Goal: Information Seeking & Learning: Understand process/instructions

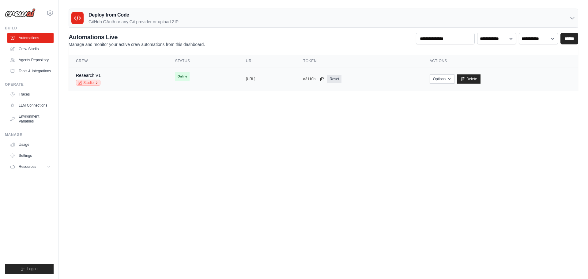
click at [88, 81] on link "Studio" at bounding box center [88, 83] width 25 height 6
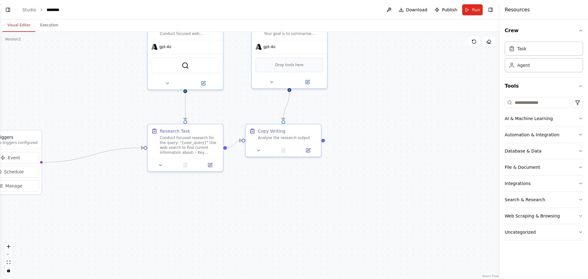
scroll to position [730, 0]
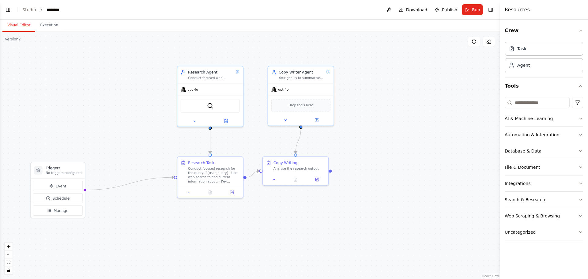
drag, startPoint x: 402, startPoint y: 119, endPoint x: 398, endPoint y: 150, distance: 30.9
click at [398, 150] on div ".deletable-edge-delete-btn { width: 20px; height: 20px; border: 0px solid #ffff…" at bounding box center [250, 155] width 500 height 247
click at [58, 189] on span "Event" at bounding box center [61, 186] width 11 height 5
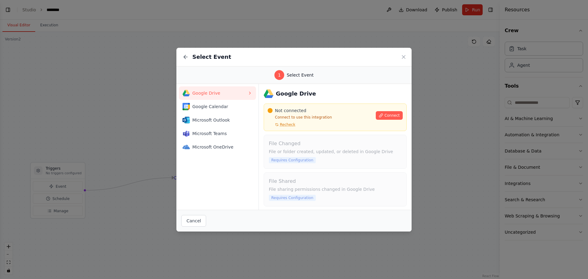
click at [129, 115] on div "Select Event 1 Select Event Google Drive Google Calendar Microsoft Outlook Micr…" at bounding box center [294, 139] width 588 height 279
click at [403, 56] on icon at bounding box center [404, 57] width 6 height 6
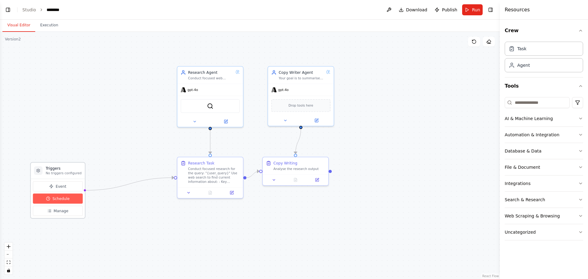
click at [66, 198] on span "Schedule" at bounding box center [60, 198] width 17 height 5
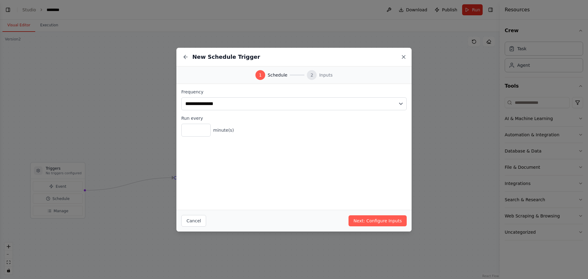
click at [405, 56] on icon at bounding box center [404, 57] width 6 height 6
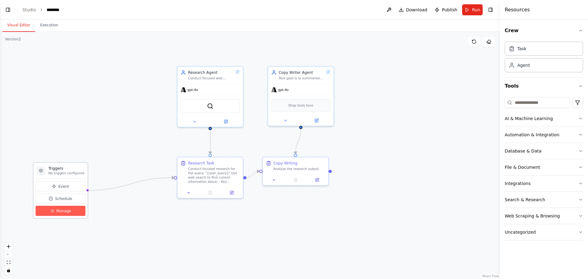
click at [56, 210] on span "Manage" at bounding box center [63, 210] width 15 height 5
click at [72, 213] on button "Manage" at bounding box center [61, 211] width 50 height 10
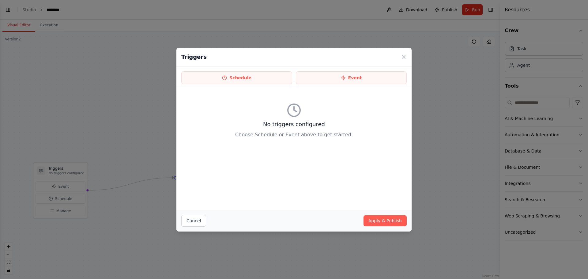
click at [287, 131] on div "No triggers configured Choose Schedule or Event above to get started." at bounding box center [293, 120] width 225 height 55
click at [305, 121] on h3 "No triggers configured" at bounding box center [293, 124] width 225 height 9
click at [261, 76] on button "Schedule" at bounding box center [236, 77] width 111 height 13
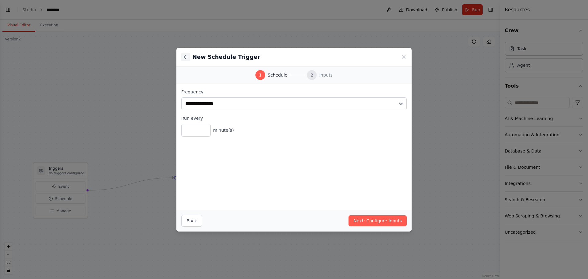
click at [186, 55] on icon at bounding box center [186, 57] width 6 height 6
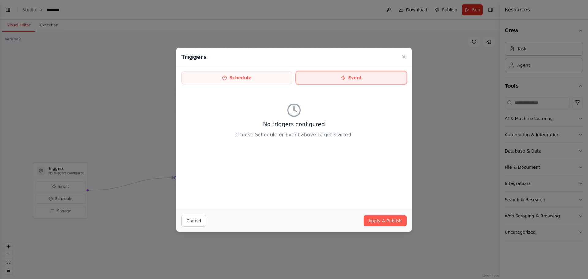
click at [349, 77] on button "Event" at bounding box center [351, 77] width 111 height 13
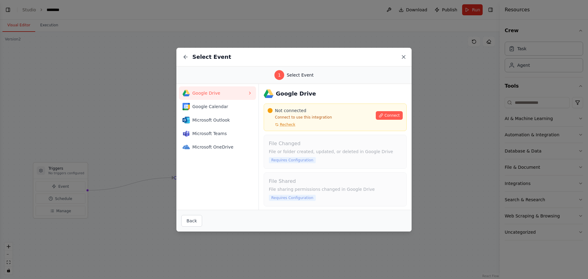
click at [405, 56] on icon at bounding box center [404, 57] width 6 height 6
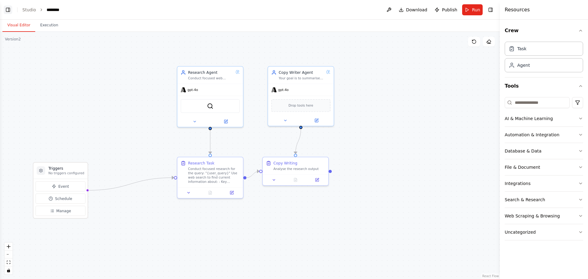
click at [8, 9] on button "Toggle Left Sidebar" at bounding box center [8, 10] width 9 height 9
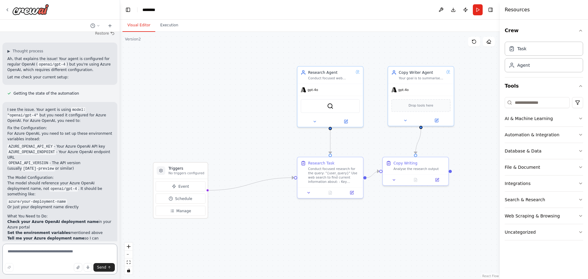
click at [63, 257] on textarea at bounding box center [59, 259] width 115 height 31
type textarea "**********"
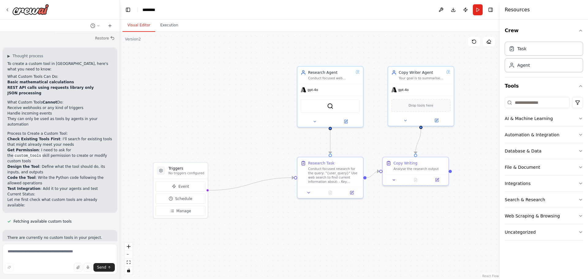
scroll to position [993, 0]
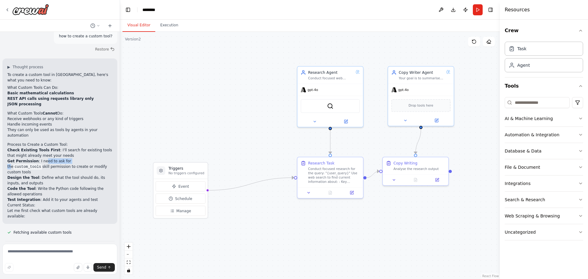
drag, startPoint x: 40, startPoint y: 106, endPoint x: 66, endPoint y: 106, distance: 26.4
click at [66, 158] on li "Get Permission : I need to ask for the custom_tools skill permission to create …" at bounding box center [59, 166] width 105 height 17
click at [78, 158] on li "Get Permission : I need to ask for the custom_tools skill permission to create …" at bounding box center [59, 166] width 105 height 17
drag, startPoint x: 82, startPoint y: 112, endPoint x: 37, endPoint y: 110, distance: 45.7
click at [37, 158] on li "Get Permission : I need to ask for the custom_tools skill permission to create …" at bounding box center [59, 166] width 105 height 17
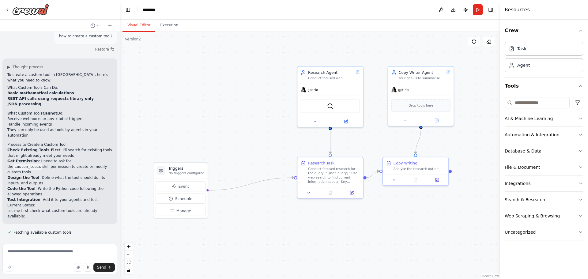
click at [36, 158] on li "Get Permission : I need to ask for the custom_tools skill permission to create …" at bounding box center [59, 166] width 105 height 17
drag, startPoint x: 55, startPoint y: 95, endPoint x: 68, endPoint y: 106, distance: 16.3
click at [68, 147] on ol "Check Existing Tools First : I'll search for existing tools that might already …" at bounding box center [59, 174] width 105 height 55
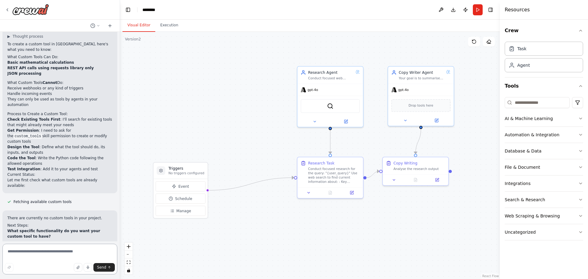
click at [62, 249] on textarea at bounding box center [59, 259] width 115 height 31
type textarea "*"
type textarea "**********"
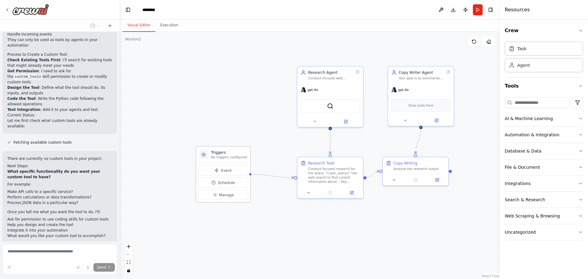
scroll to position [1156, 0]
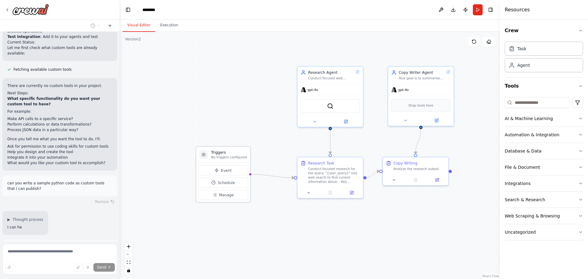
drag, startPoint x: 189, startPoint y: 170, endPoint x: 234, endPoint y: 156, distance: 46.7
click at [234, 156] on div "Triggers No triggers configured" at bounding box center [229, 154] width 36 height 9
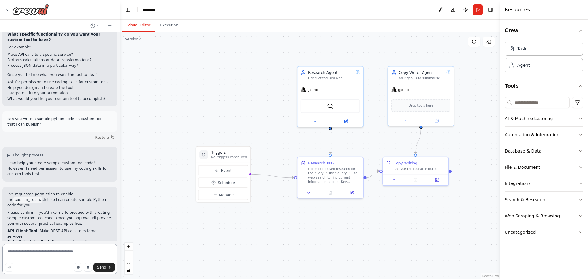
scroll to position [1231, 0]
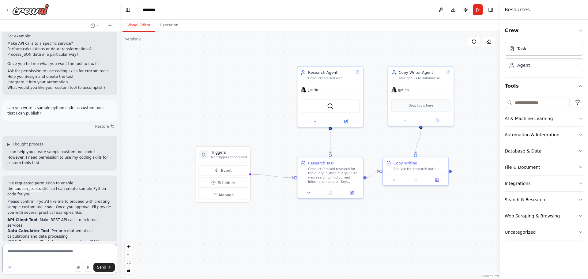
click at [53, 252] on textarea at bounding box center [59, 259] width 115 height 31
type textarea "*******"
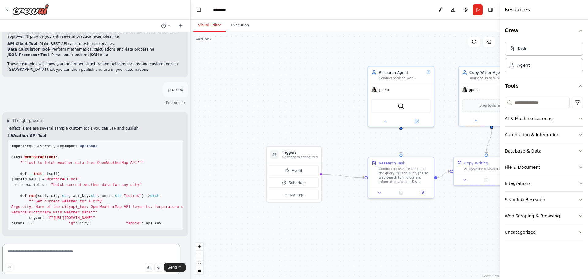
scroll to position [1111, 0]
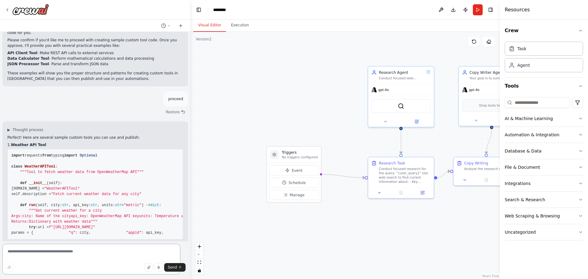
drag, startPoint x: 119, startPoint y: 166, endPoint x: 219, endPoint y: 164, distance: 99.9
click at [219, 165] on div "Hello! I'm the CrewAI assistant. What kind of automation do you want to build? …" at bounding box center [294, 139] width 588 height 279
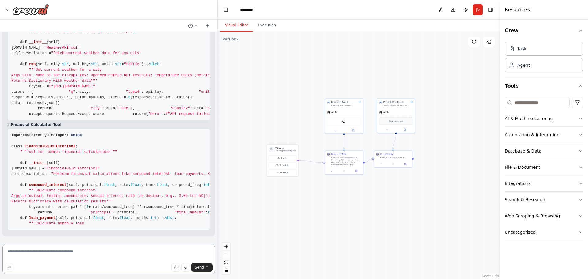
scroll to position [1471, 0]
drag, startPoint x: 218, startPoint y: 214, endPoint x: 218, endPoint y: 218, distance: 4.0
click at [218, 218] on div "Hello! I'm the CrewAI assistant. What kind of automation do you want to build? …" at bounding box center [294, 139] width 588 height 279
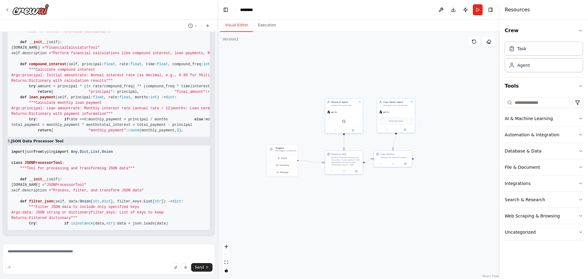
scroll to position [1796, 0]
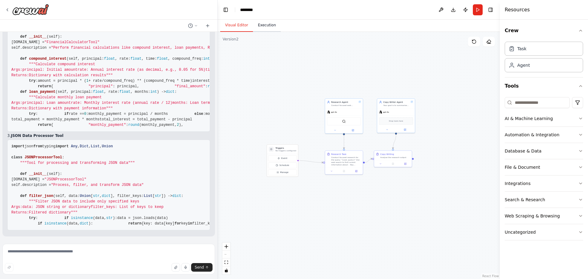
click at [267, 26] on button "Execution" at bounding box center [267, 25] width 28 height 13
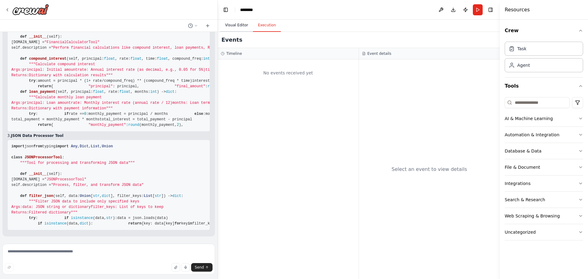
click at [229, 27] on button "Visual Editor" at bounding box center [236, 25] width 33 height 13
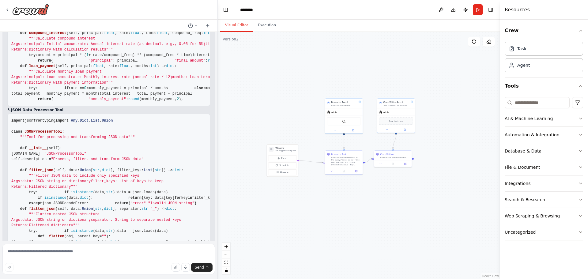
scroll to position [1474, 0]
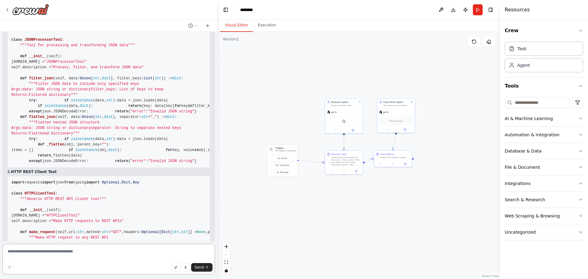
click at [43, 253] on textarea at bounding box center [108, 259] width 213 height 31
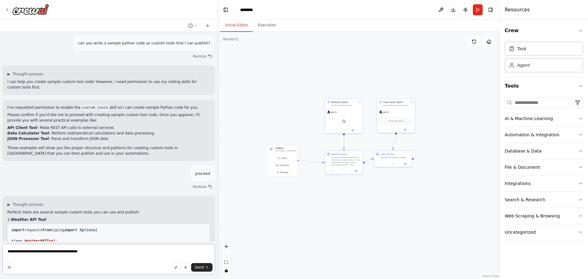
scroll to position [1228, 0]
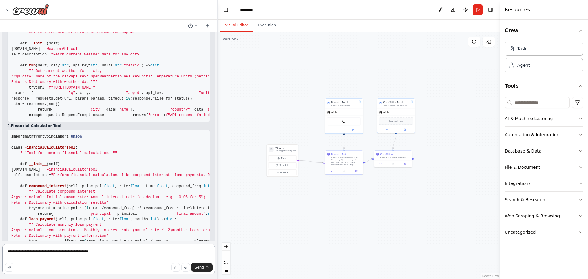
type textarea "**********"
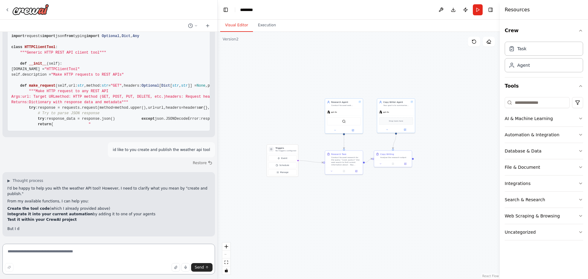
scroll to position [2468, 0]
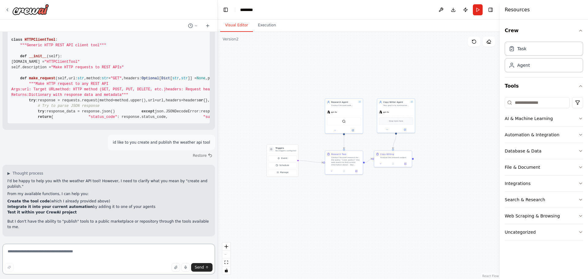
click at [47, 262] on textarea at bounding box center [108, 259] width 213 height 31
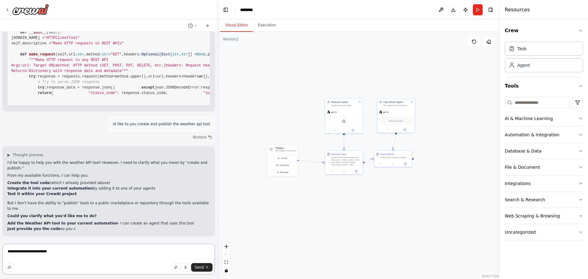
scroll to position [2527, 0]
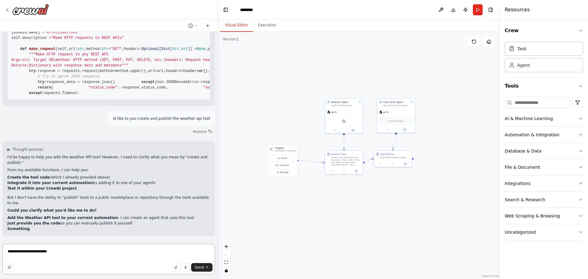
click at [66, 257] on textarea "**********" at bounding box center [108, 259] width 213 height 31
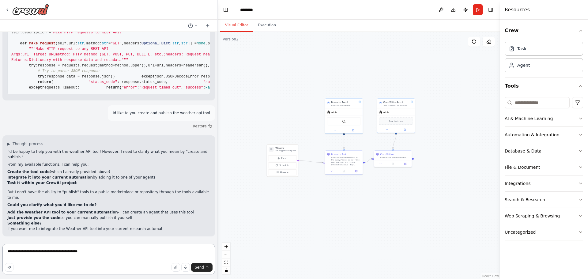
type textarea "**********"
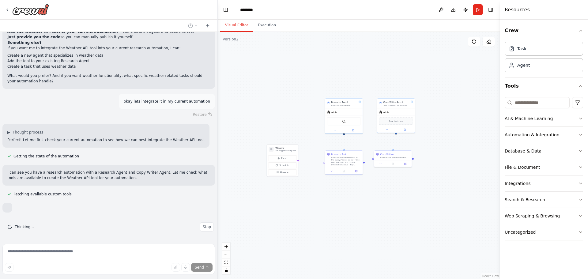
scroll to position [2953, 0]
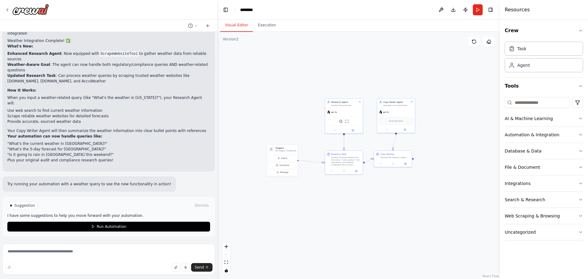
scroll to position [3247, 0]
click at [62, 254] on textarea at bounding box center [108, 259] width 213 height 31
type textarea "**********"
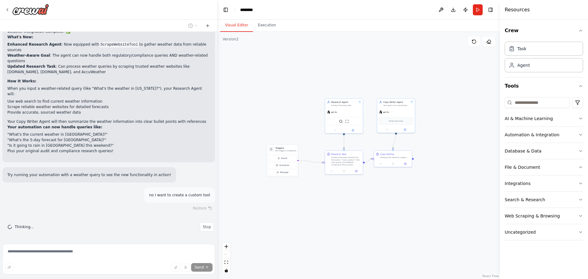
scroll to position [3287, 0]
click at [223, 9] on button "Toggle Left Sidebar" at bounding box center [225, 10] width 9 height 9
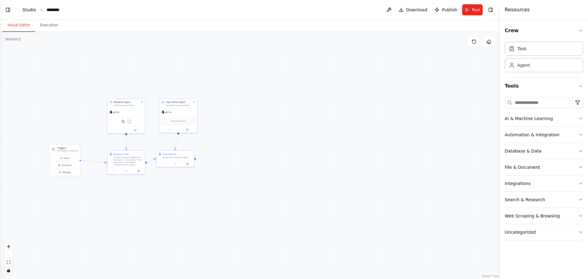
click at [26, 9] on link "Studio" at bounding box center [29, 9] width 14 height 5
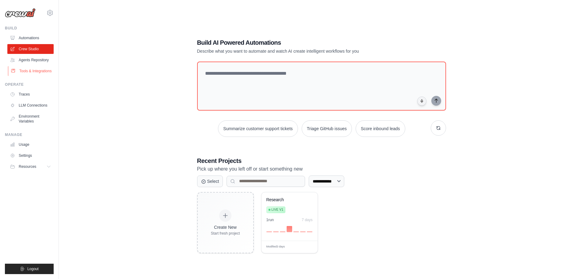
click at [31, 70] on link "Tools & Integrations" at bounding box center [31, 71] width 46 height 10
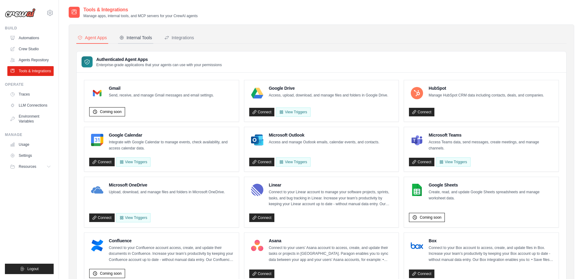
click at [138, 34] on button "Internal Tools" at bounding box center [135, 38] width 35 height 12
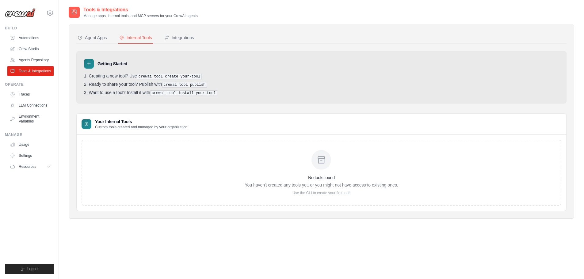
click at [206, 79] on li "Creating a new tool? Use crewai tool create your-tool" at bounding box center [321, 77] width 475 height 6
drag, startPoint x: 204, startPoint y: 78, endPoint x: 178, endPoint y: 78, distance: 26.0
click at [178, 78] on li "Creating a new tool? Use crewai tool create your-tool" at bounding box center [321, 77] width 475 height 6
copy pre "your-tool"
drag, startPoint x: 190, startPoint y: 82, endPoint x: 168, endPoint y: 81, distance: 22.1
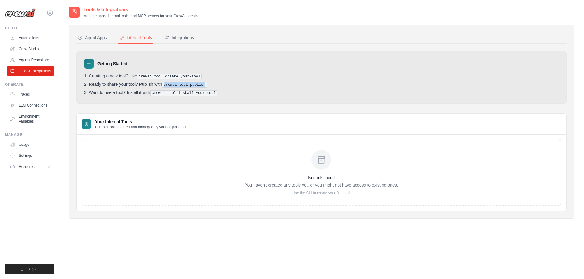
click at [168, 81] on ol "Creating a new tool? Use crewai tool create your-tool Ready to share your tool?…" at bounding box center [321, 85] width 475 height 22
copy pre "crewai tool publish"
drag, startPoint x: 217, startPoint y: 93, endPoint x: 153, endPoint y: 95, distance: 63.4
click at [153, 95] on li "Want to use a tool? Install it with crewai tool install your-tool" at bounding box center [321, 93] width 475 height 6
